Goal: Information Seeking & Learning: Learn about a topic

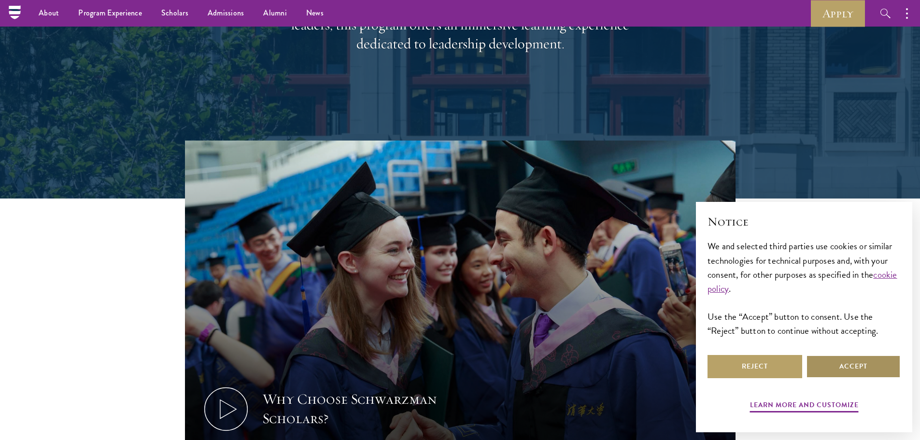
click at [820, 364] on button "Accept" at bounding box center [853, 366] width 95 height 23
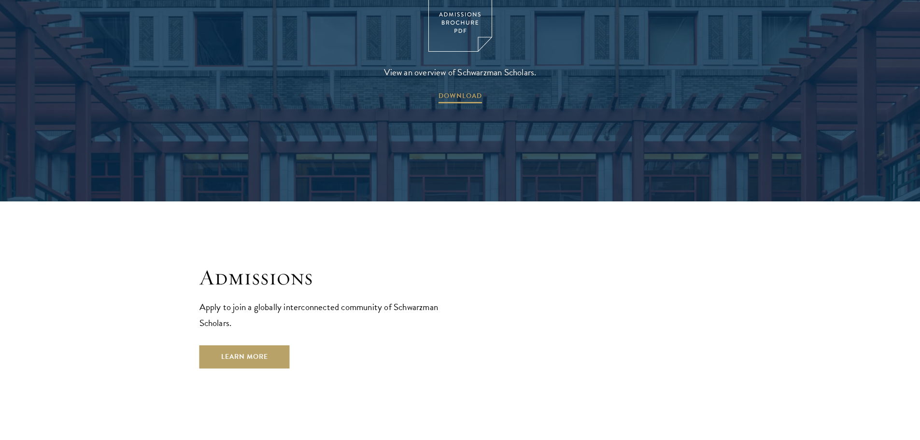
scroll to position [1545, 0]
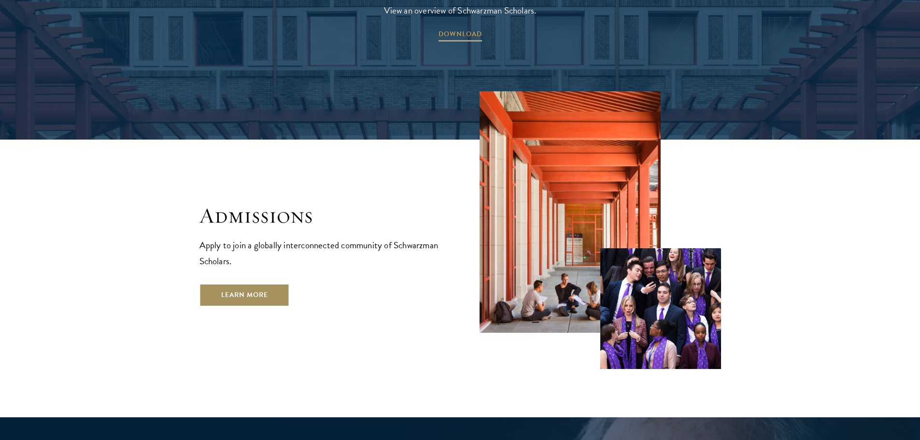
click at [251, 283] on link "Learn More" at bounding box center [244, 294] width 90 height 23
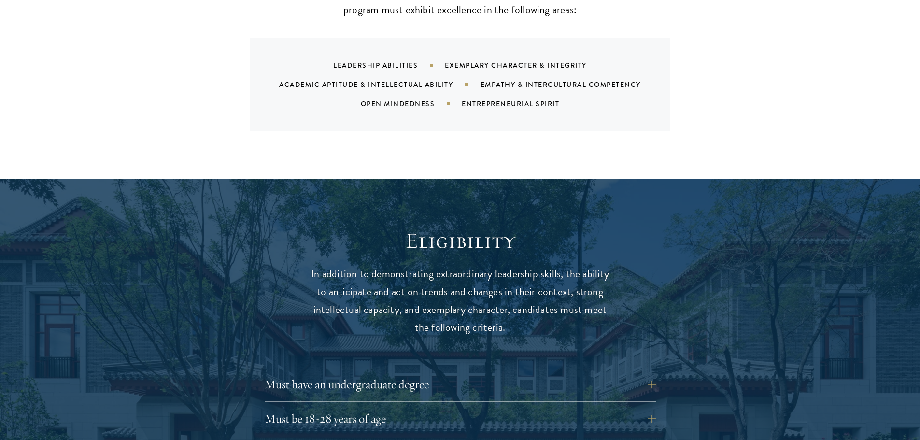
scroll to position [1159, 0]
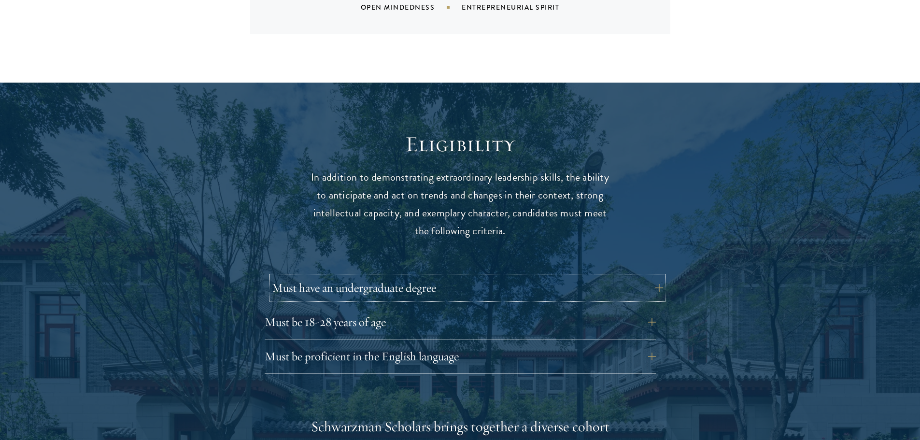
click at [631, 276] on button "Must have an undergraduate degree" at bounding box center [467, 287] width 391 height 23
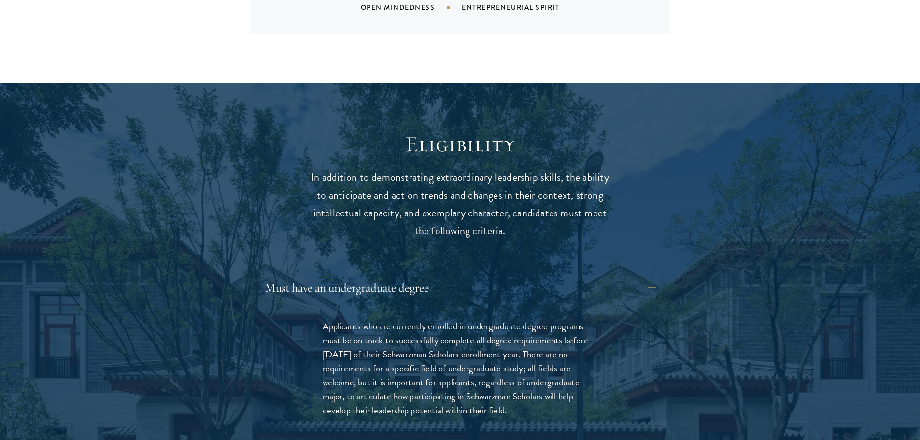
drag, startPoint x: 527, startPoint y: 333, endPoint x: 518, endPoint y: 393, distance: 60.9
click at [518, 393] on p "Applicants who are currently enrolled in undergraduate degree programs must be …" at bounding box center [459, 368] width 275 height 98
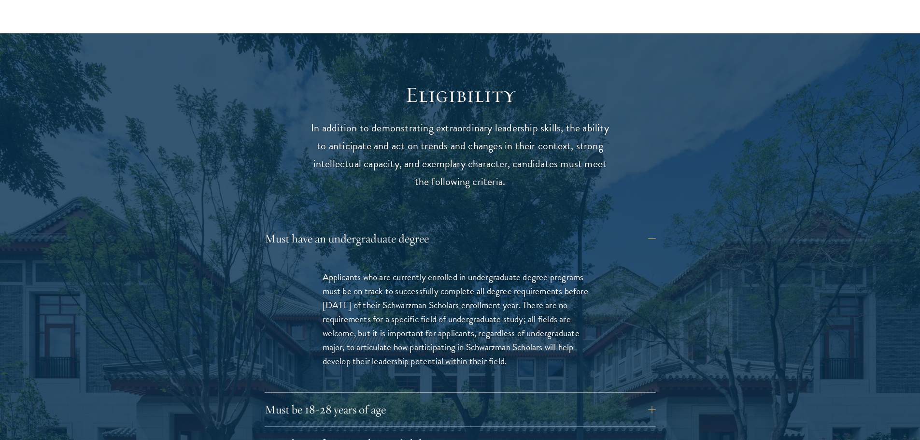
scroll to position [1255, 0]
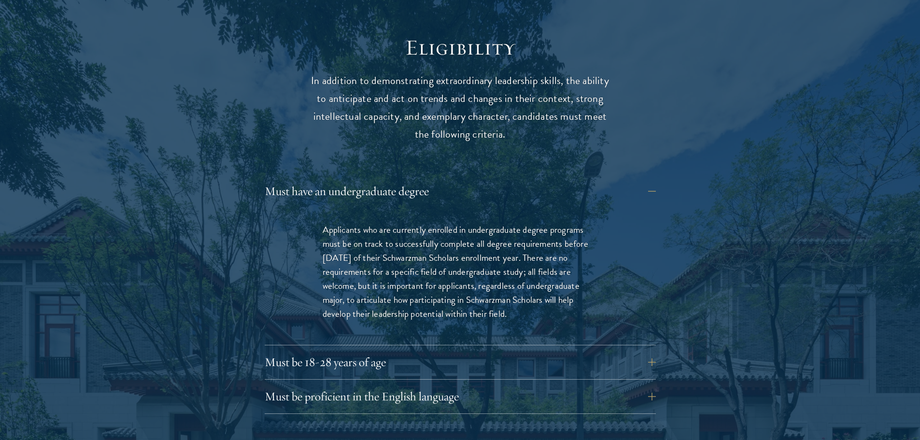
click at [448, 267] on p "Applicants who are currently enrolled in undergraduate degree programs must be …" at bounding box center [459, 272] width 275 height 98
drag, startPoint x: 514, startPoint y: 294, endPoint x: 311, endPoint y: 209, distance: 219.8
click at [311, 209] on div "Applicants who are currently enrolled in undergraduate degree programs must be …" at bounding box center [460, 276] width 333 height 137
click at [285, 251] on div "Applicants who are currently enrolled in undergraduate degree programs must be …" at bounding box center [460, 276] width 391 height 137
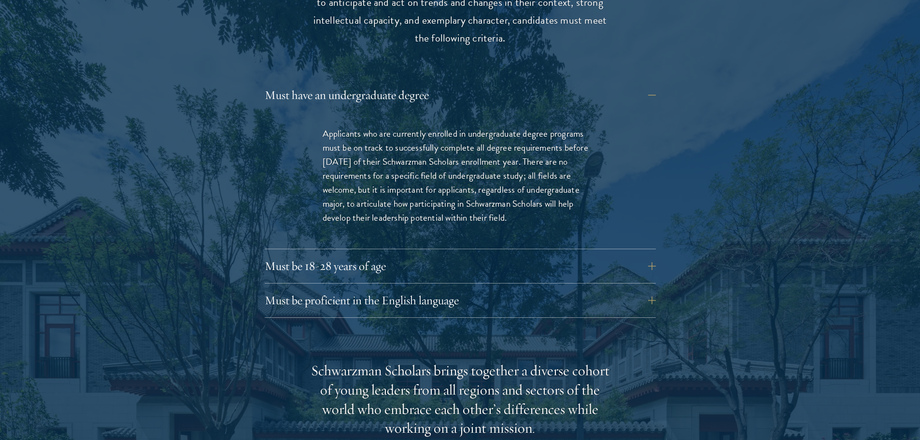
scroll to position [1352, 0]
click at [350, 288] on button "Must be proficient in the English language" at bounding box center [467, 299] width 391 height 23
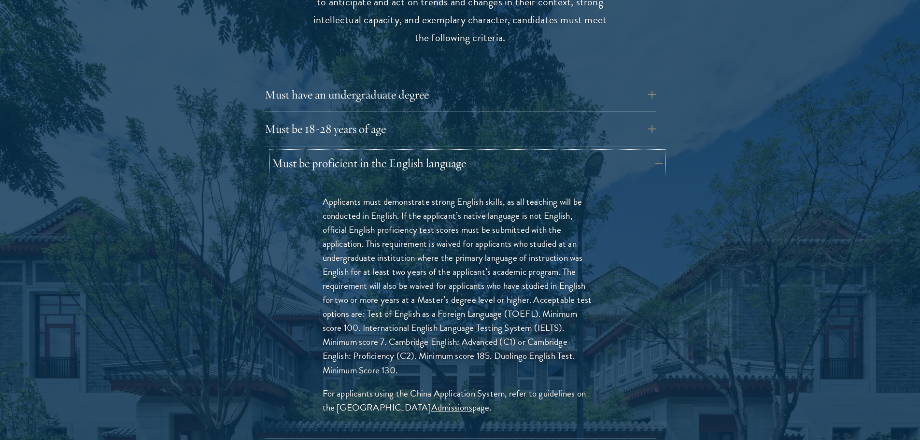
click at [450, 152] on button "Must be proficient in the English language" at bounding box center [467, 163] width 391 height 23
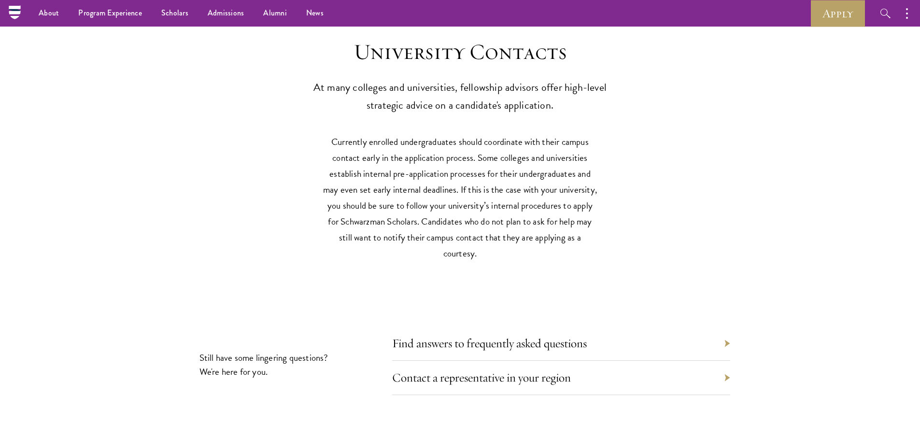
scroll to position [4393, 0]
